Goal: Book appointment/travel/reservation

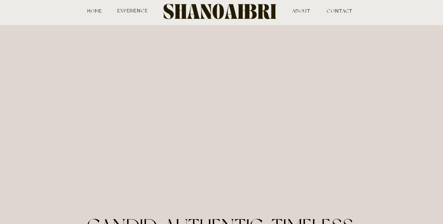
scroll to position [5, 0]
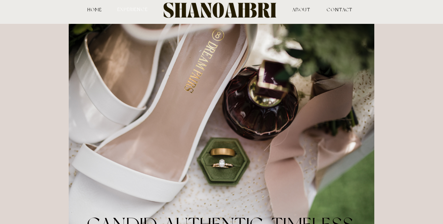
click at [131, 10] on nav "experience" at bounding box center [133, 9] width 32 height 5
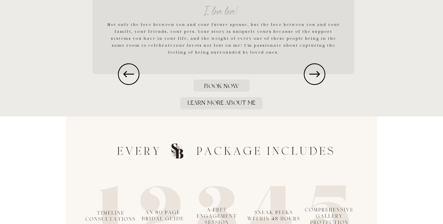
scroll to position [814, 0]
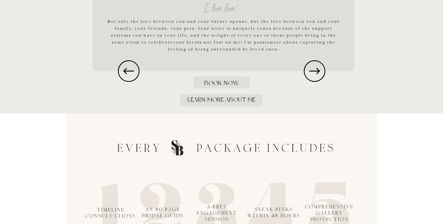
click at [220, 83] on h1 "Book Now" at bounding box center [222, 83] width 38 height 10
